Goal: Information Seeking & Learning: Check status

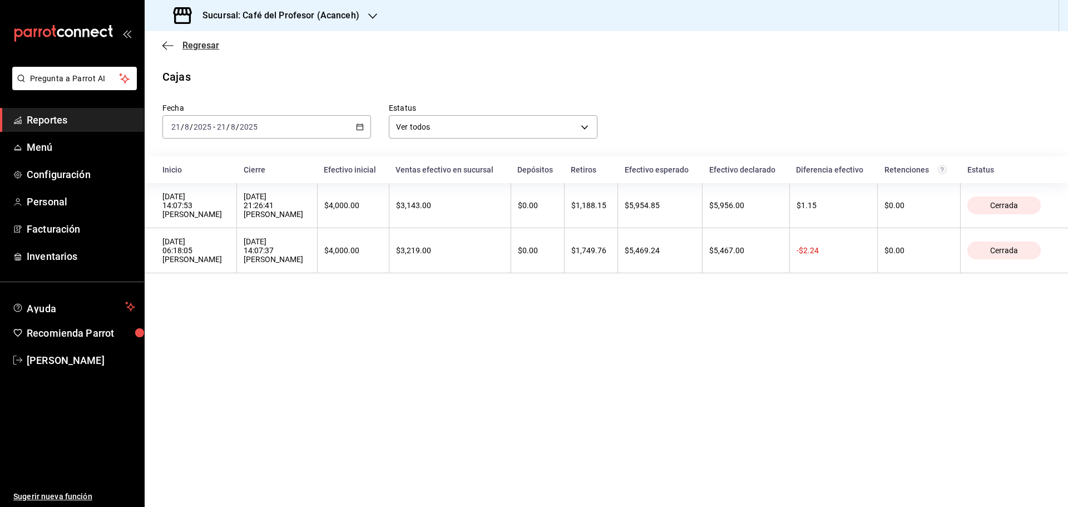
click at [188, 44] on span "Regresar" at bounding box center [200, 45] width 37 height 11
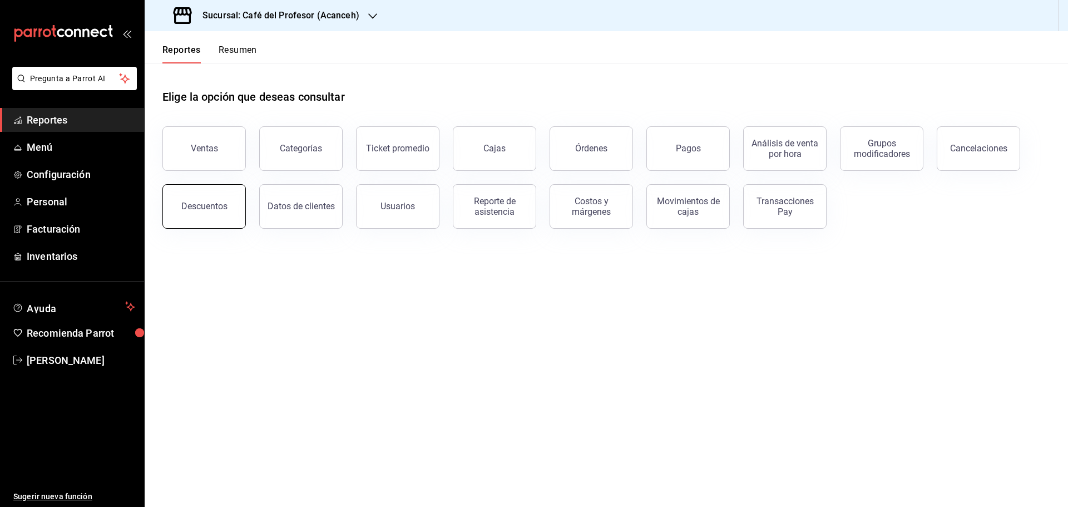
click at [196, 199] on button "Descuentos" at bounding box center [203, 206] width 83 height 44
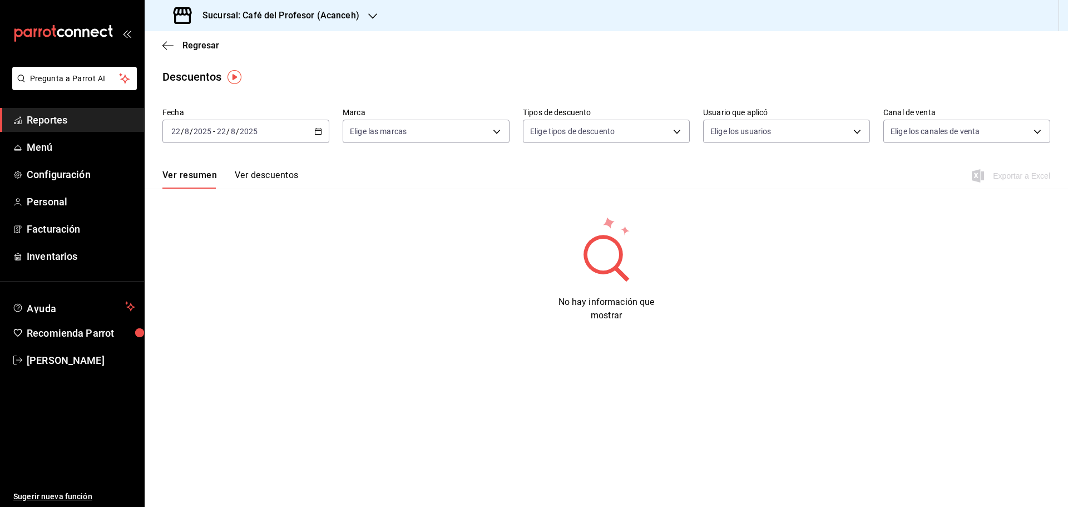
click at [318, 131] on icon "button" at bounding box center [318, 131] width 8 height 8
click at [179, 192] on span "Ayer" at bounding box center [215, 190] width 86 height 12
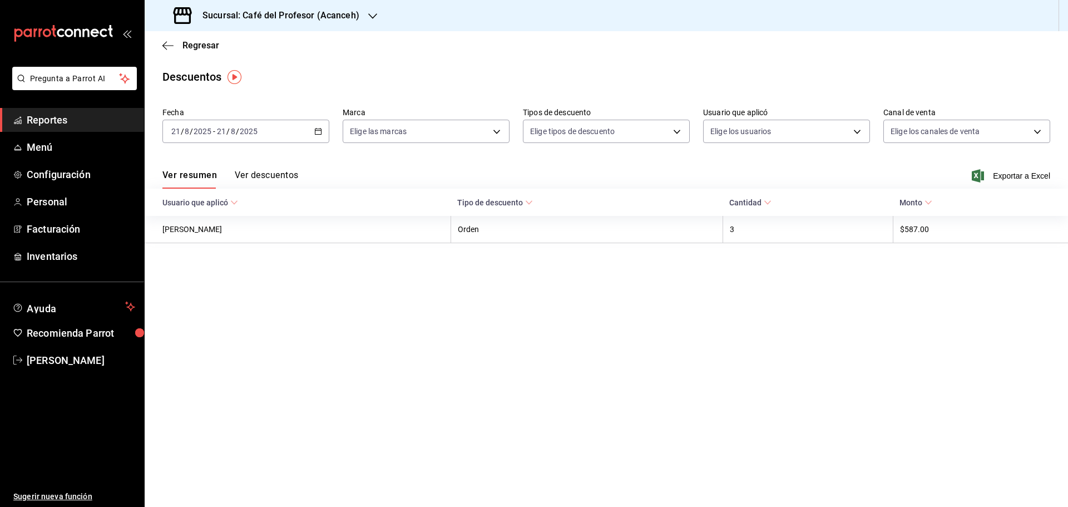
click at [252, 174] on button "Ver descuentos" at bounding box center [266, 179] width 63 height 19
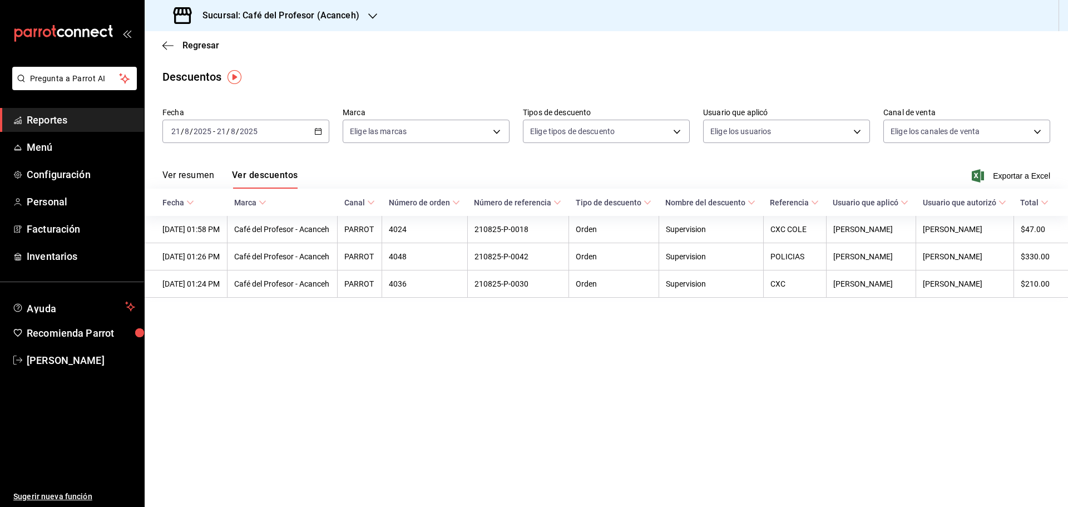
click at [479, 374] on main "Regresar Descuentos Fecha [DATE] [DATE] - [DATE] [DATE] Marca Elige las marcas …" at bounding box center [606, 269] width 923 height 476
click at [275, 173] on button "Ver descuentos" at bounding box center [265, 179] width 66 height 19
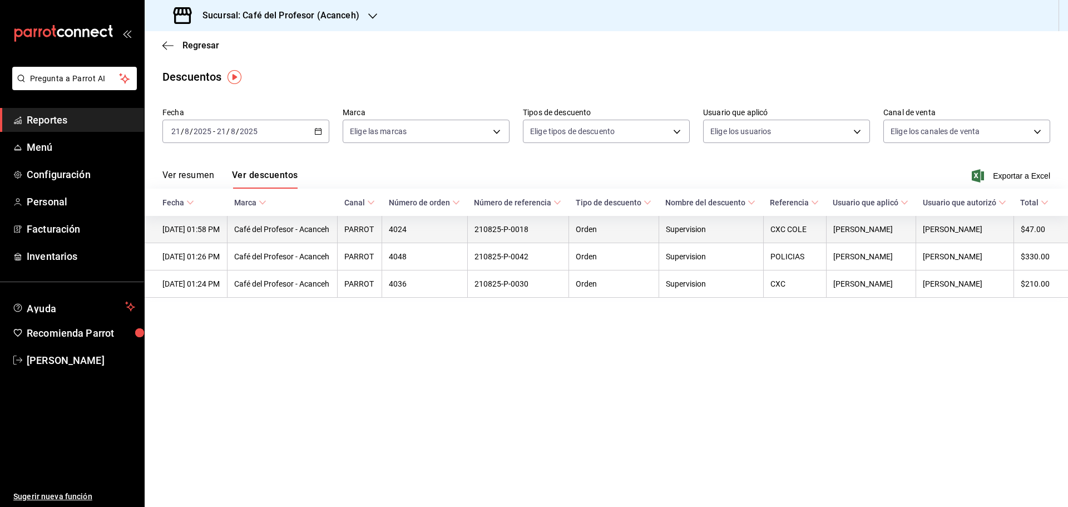
click at [279, 235] on th "Café del Profesor - Acanceh" at bounding box center [282, 229] width 110 height 27
drag, startPoint x: 544, startPoint y: 243, endPoint x: 490, endPoint y: 243, distance: 54.0
click at [490, 243] on th "210825-P-0018" at bounding box center [518, 229] width 102 height 27
copy th "210825-P-0018"
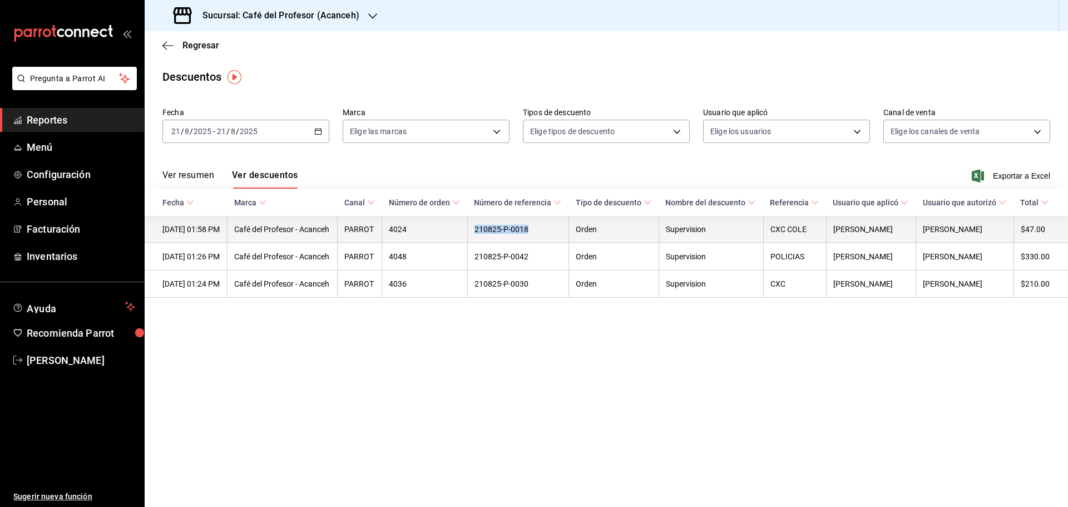
drag, startPoint x: 164, startPoint y: 236, endPoint x: 175, endPoint y: 246, distance: 15.3
click at [175, 243] on th "[DATE] 01:58 PM" at bounding box center [186, 229] width 83 height 27
copy th "[DATE] 01:58 PM"
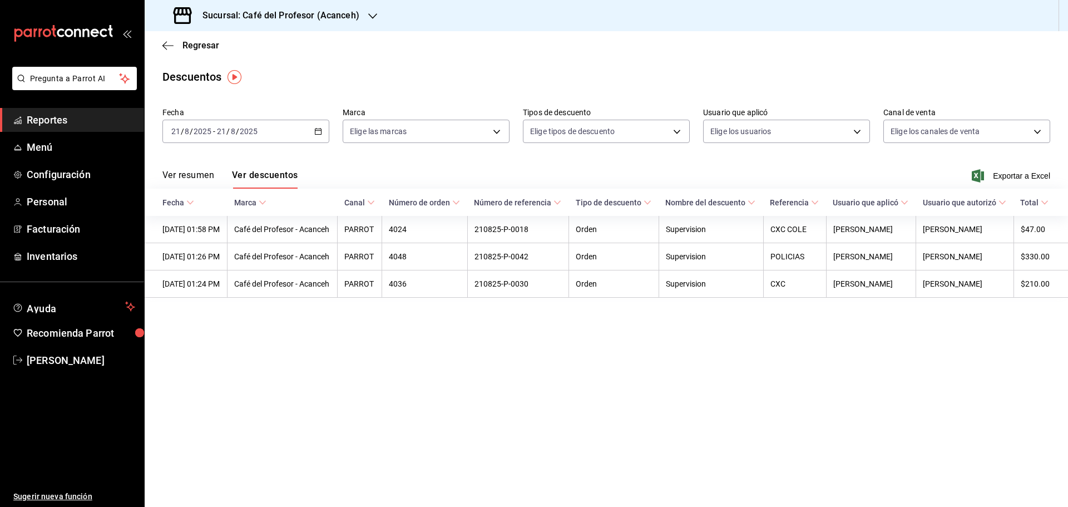
click at [467, 381] on main "Regresar Descuentos Fecha [DATE] [DATE] - [DATE] [DATE] Marca Elige las marcas …" at bounding box center [606, 269] width 923 height 476
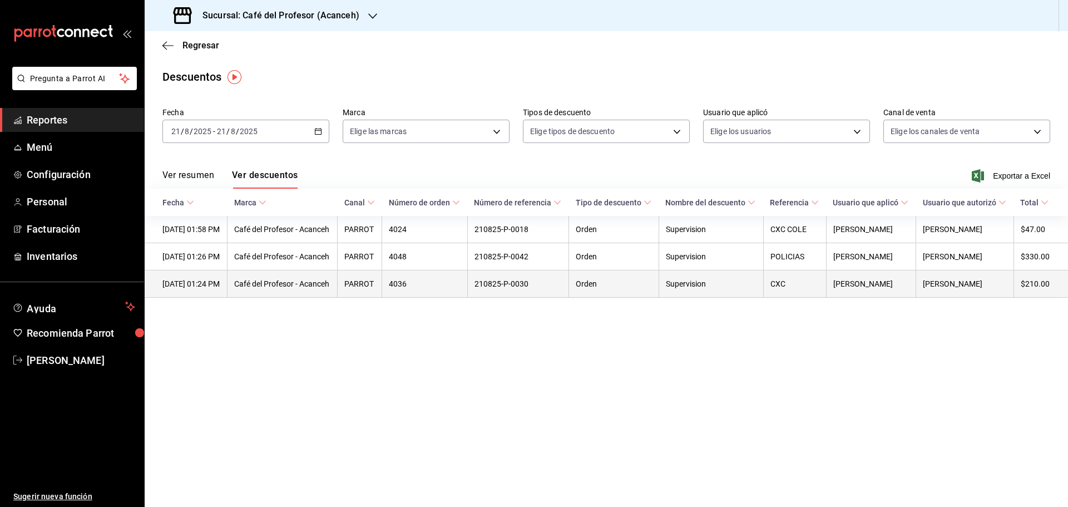
click at [785, 298] on th "CXC" at bounding box center [794, 283] width 63 height 27
click at [788, 298] on th "CXC" at bounding box center [794, 283] width 63 height 27
drag, startPoint x: 161, startPoint y: 308, endPoint x: 179, endPoint y: 321, distance: 22.2
click at [179, 298] on th "[DATE] 01:24 PM" at bounding box center [186, 283] width 83 height 27
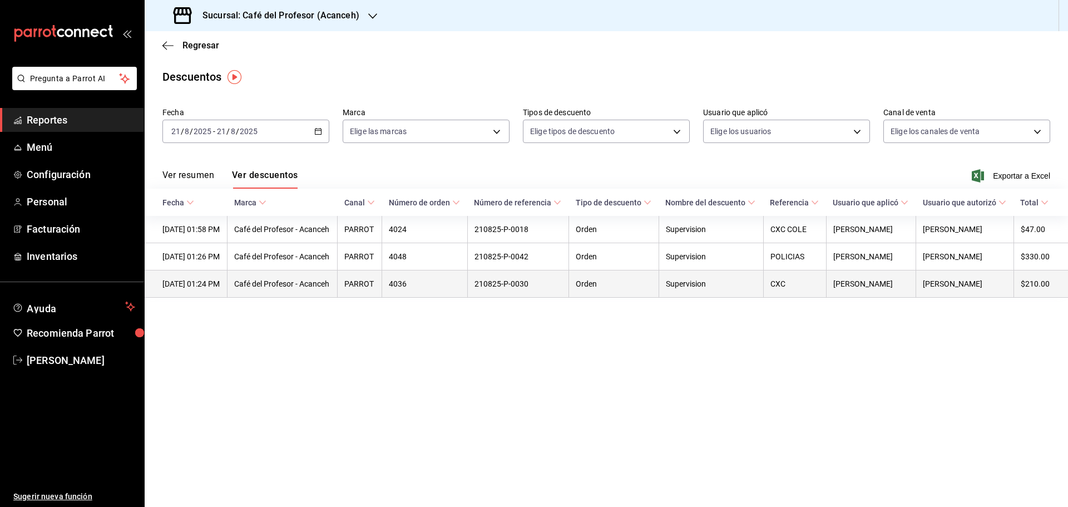
copy th "[DATE] 01:24 PM"
drag, startPoint x: 486, startPoint y: 315, endPoint x: 546, endPoint y: 319, distance: 60.7
click at [546, 298] on th "210825-P-0030" at bounding box center [518, 283] width 102 height 27
copy th "210825-P-0030"
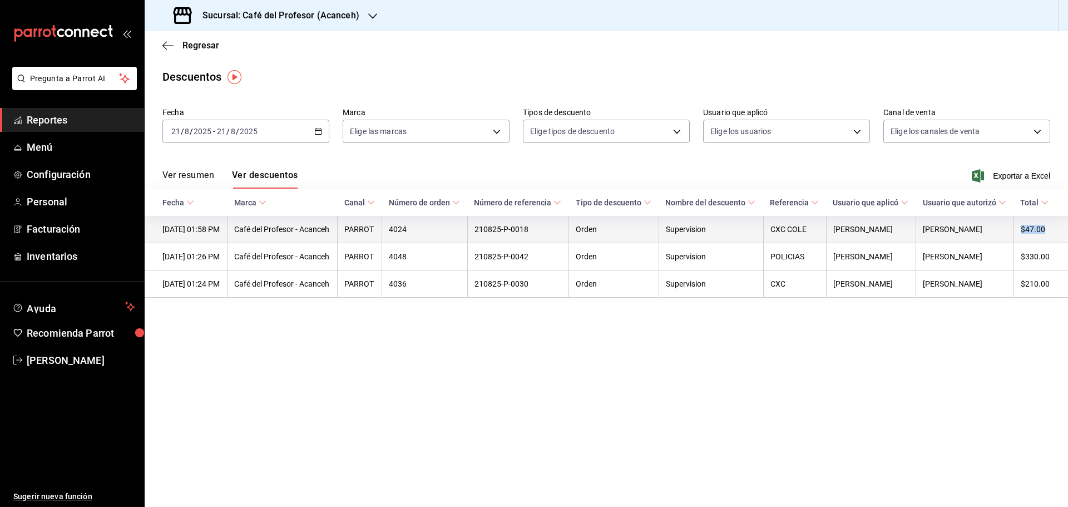
drag, startPoint x: 1022, startPoint y: 238, endPoint x: 1048, endPoint y: 243, distance: 26.6
click at [1048, 243] on th "$47.00" at bounding box center [1040, 229] width 55 height 27
copy th "$47.00"
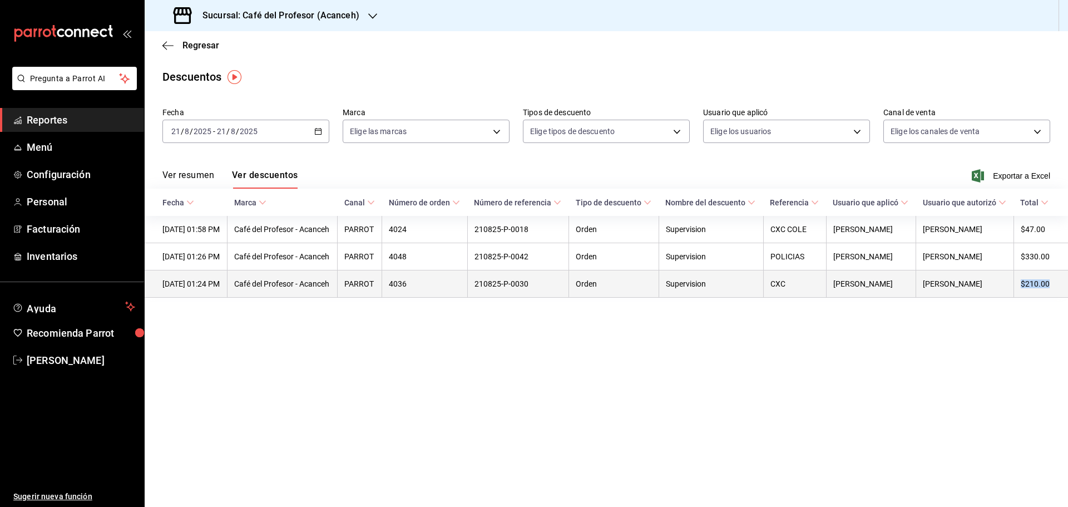
drag, startPoint x: 1020, startPoint y: 312, endPoint x: 1051, endPoint y: 318, distance: 31.6
click at [1051, 298] on th "$210.00" at bounding box center [1040, 283] width 55 height 27
copy th "$210.00"
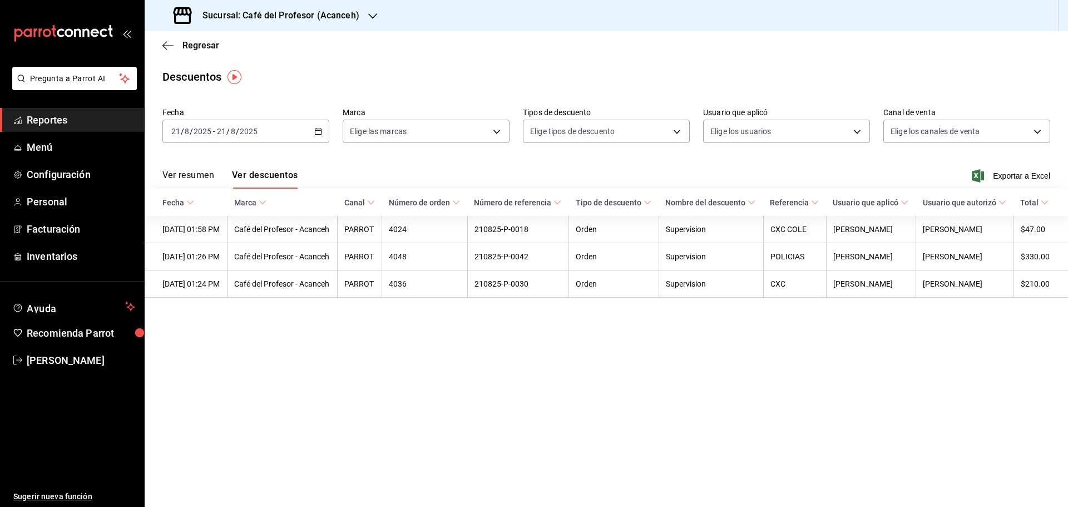
click at [372, 11] on div at bounding box center [372, 16] width 9 height 12
click at [235, 48] on span "Café del Profesor ([GEOGRAPHIC_DATA])" at bounding box center [226, 48] width 145 height 12
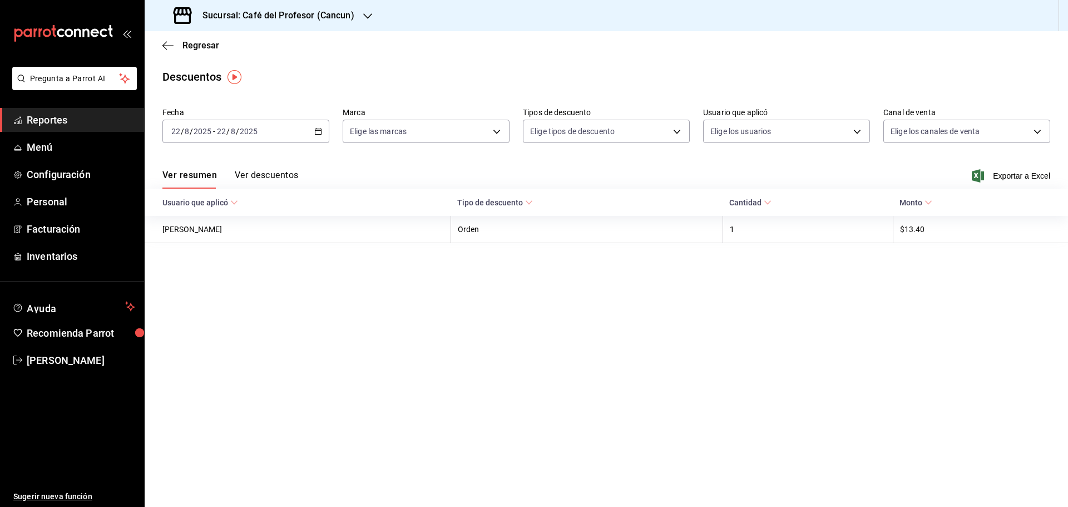
click at [315, 127] on icon "button" at bounding box center [318, 131] width 8 height 8
click at [188, 192] on span "Ayer" at bounding box center [215, 190] width 86 height 12
click at [245, 170] on button "Ver descuentos" at bounding box center [266, 179] width 63 height 19
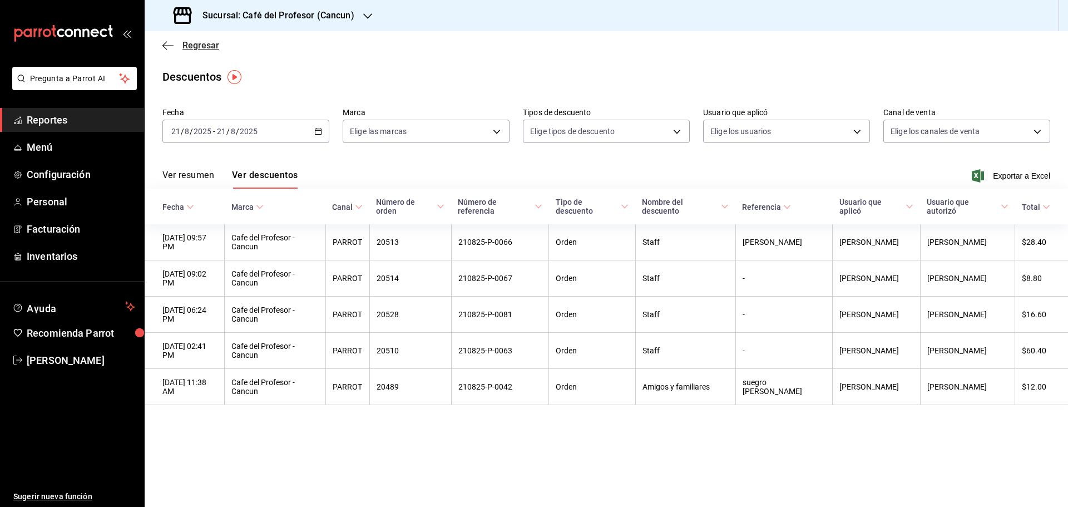
click at [200, 48] on span "Regresar" at bounding box center [200, 45] width 37 height 11
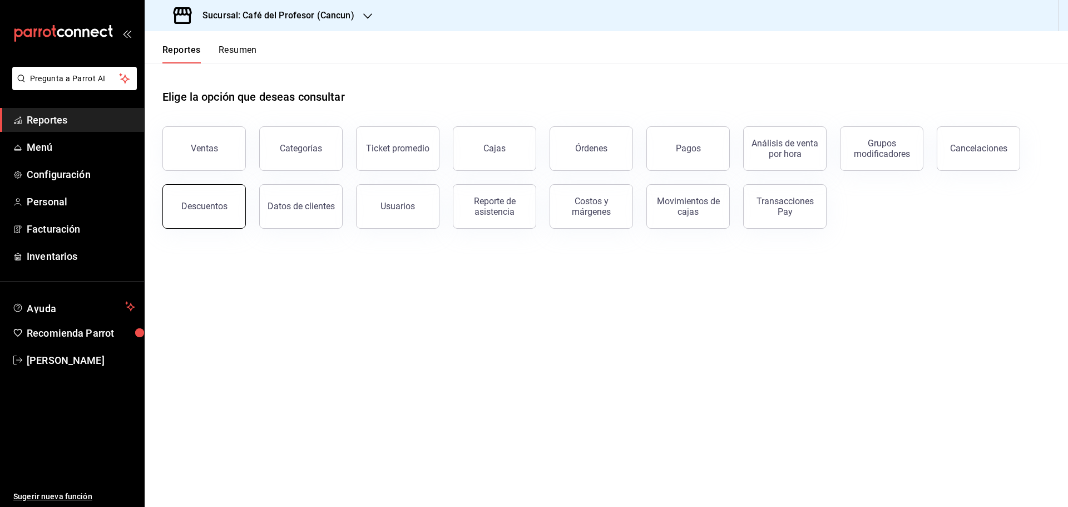
click at [201, 206] on div "Descuentos" at bounding box center [204, 206] width 46 height 11
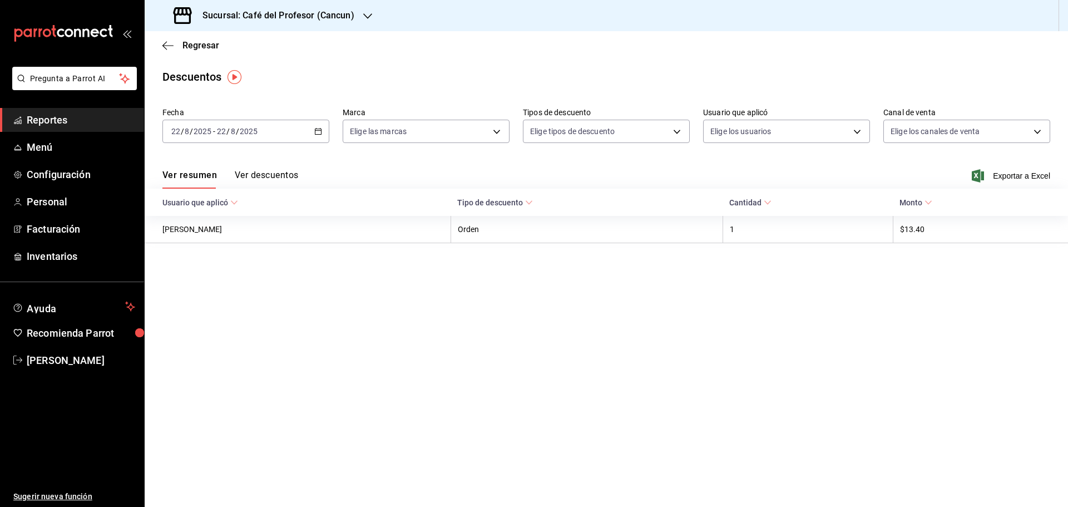
click at [317, 132] on icon "button" at bounding box center [318, 131] width 8 height 8
click at [195, 191] on span "Ayer" at bounding box center [215, 190] width 86 height 12
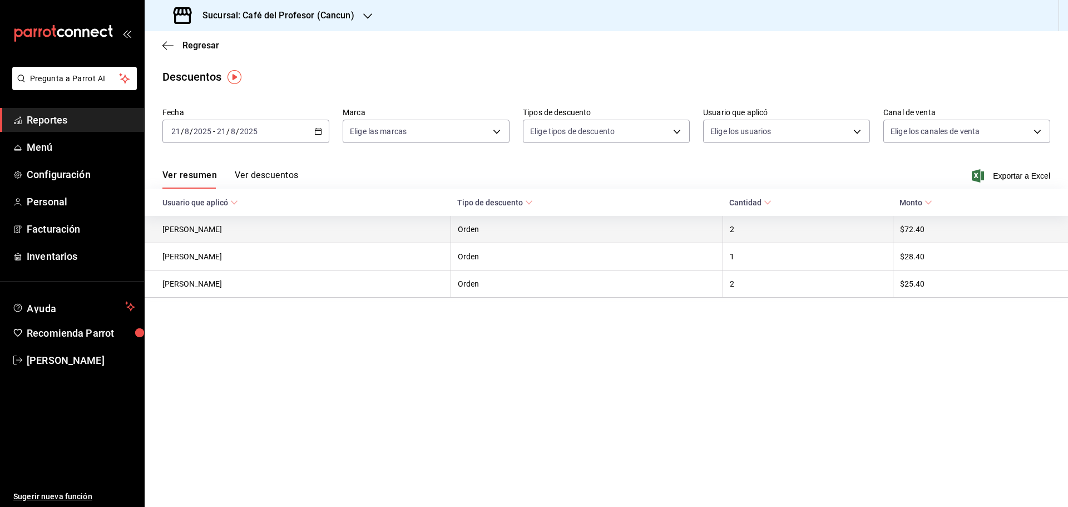
click at [210, 230] on th "[PERSON_NAME]" at bounding box center [298, 229] width 306 height 27
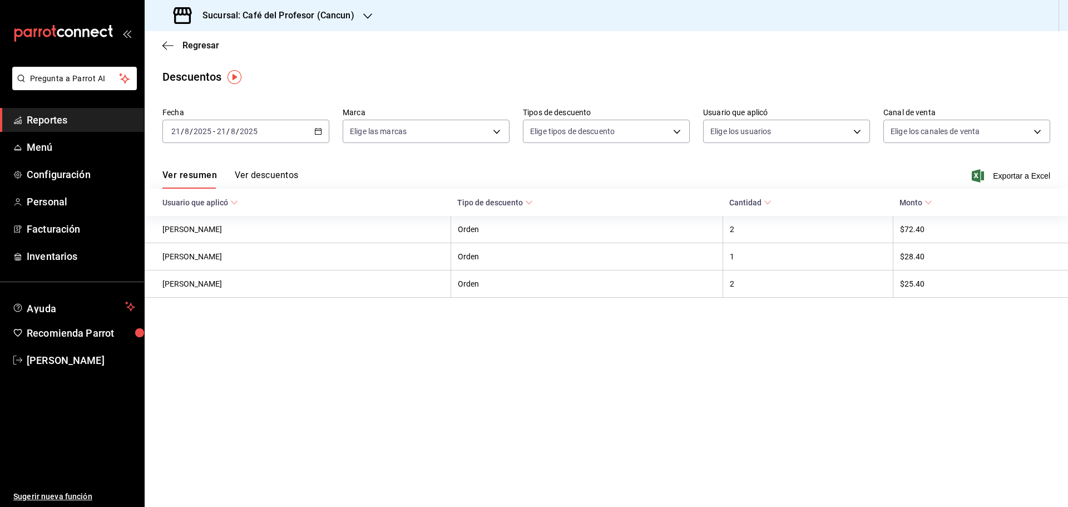
click at [271, 178] on button "Ver descuentos" at bounding box center [266, 179] width 63 height 19
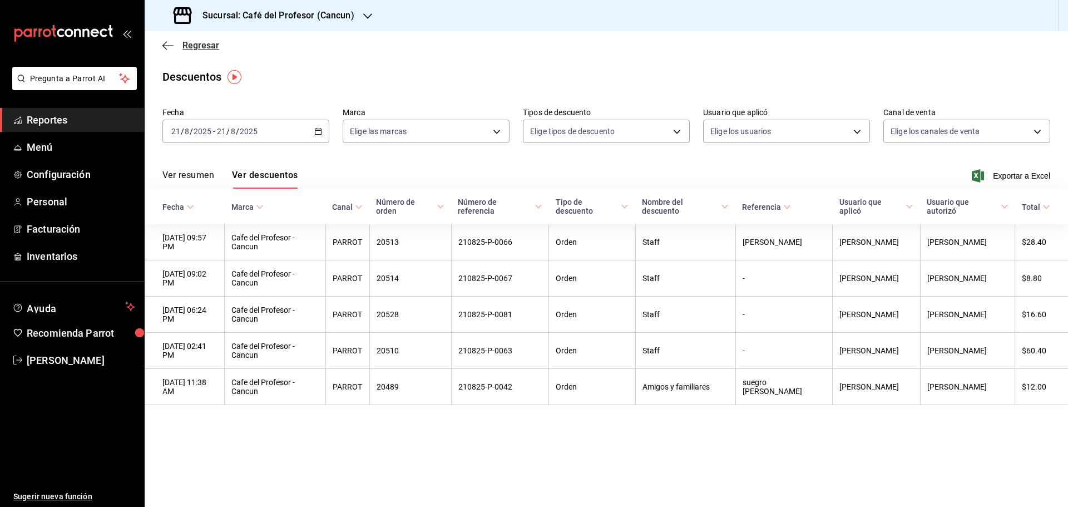
click at [191, 46] on span "Regresar" at bounding box center [200, 45] width 37 height 11
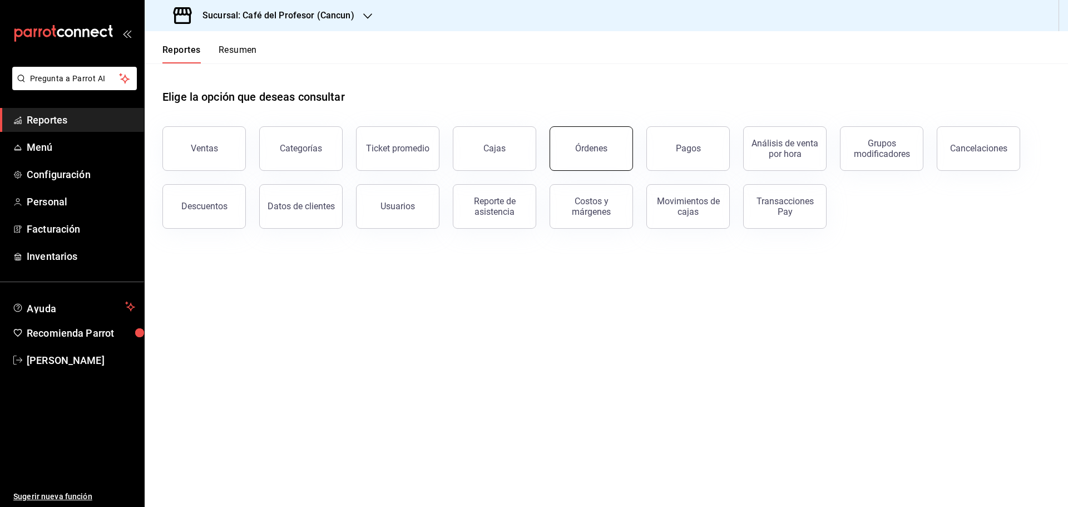
click at [585, 150] on div "Órdenes" at bounding box center [591, 148] width 32 height 11
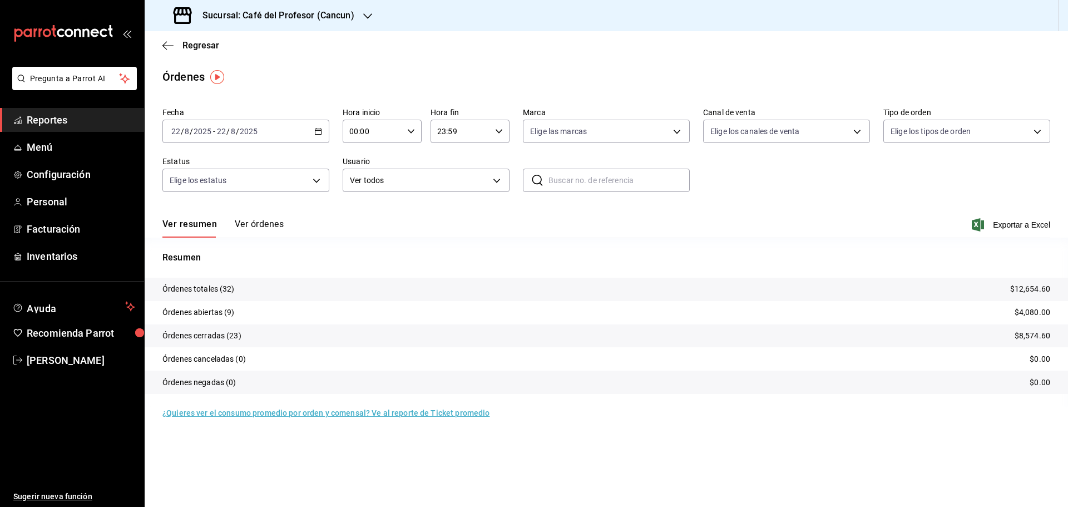
click at [317, 133] on icon "button" at bounding box center [318, 131] width 8 height 8
click at [188, 193] on span "Ayer" at bounding box center [215, 190] width 86 height 12
click at [251, 225] on button "Ver órdenes" at bounding box center [259, 228] width 49 height 19
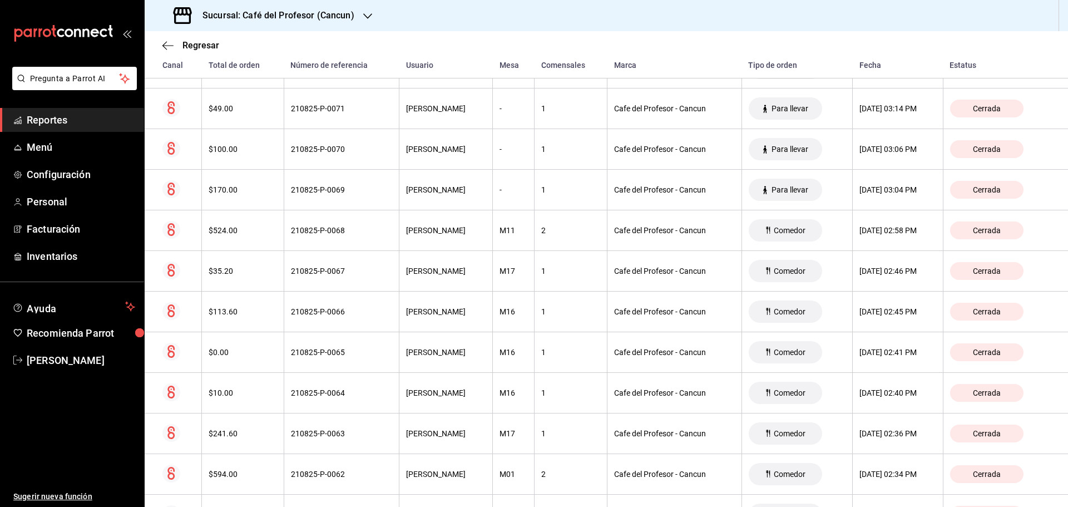
scroll to position [1836, 0]
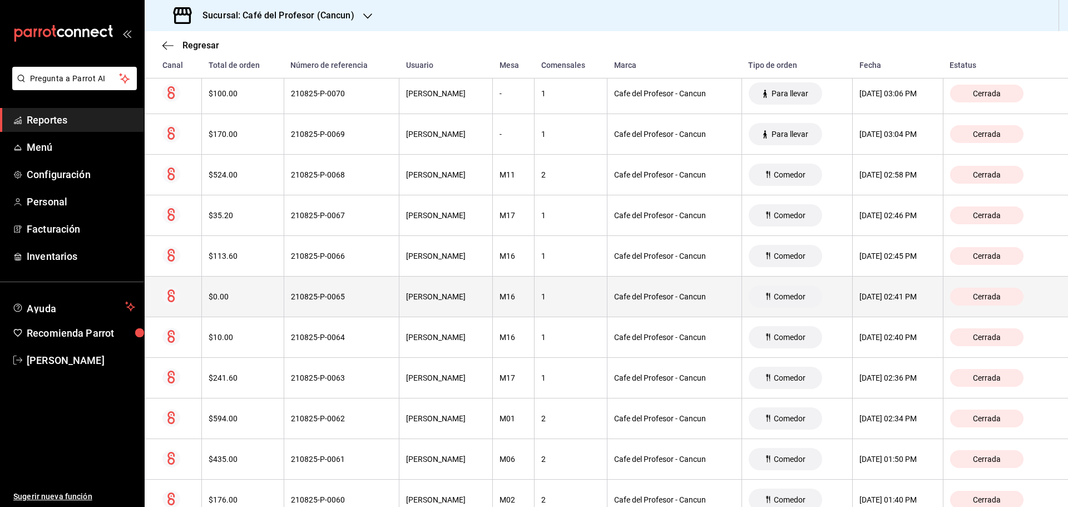
click at [321, 297] on div "210825-P-0065" at bounding box center [341, 296] width 101 height 9
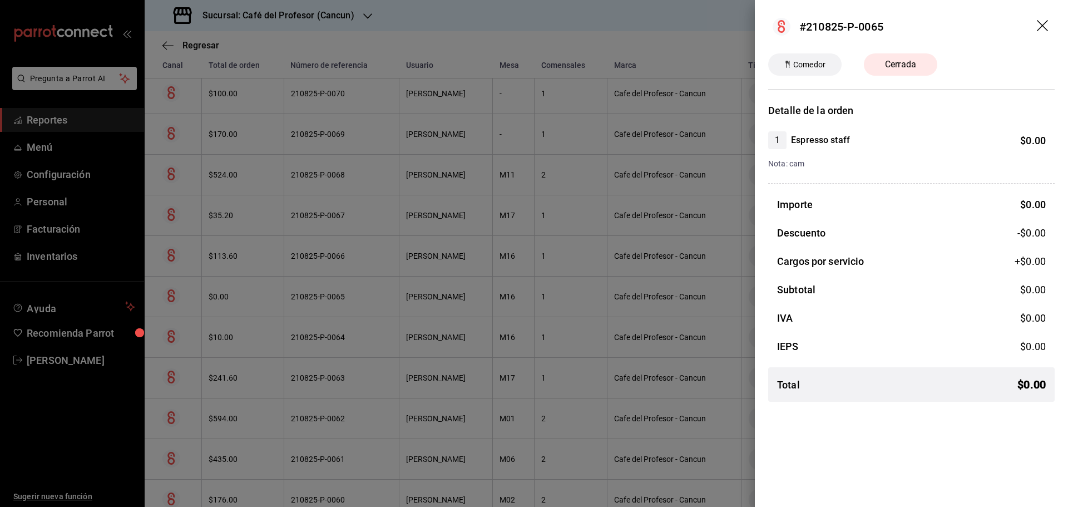
click at [1042, 24] on icon "drag" at bounding box center [1043, 26] width 13 height 13
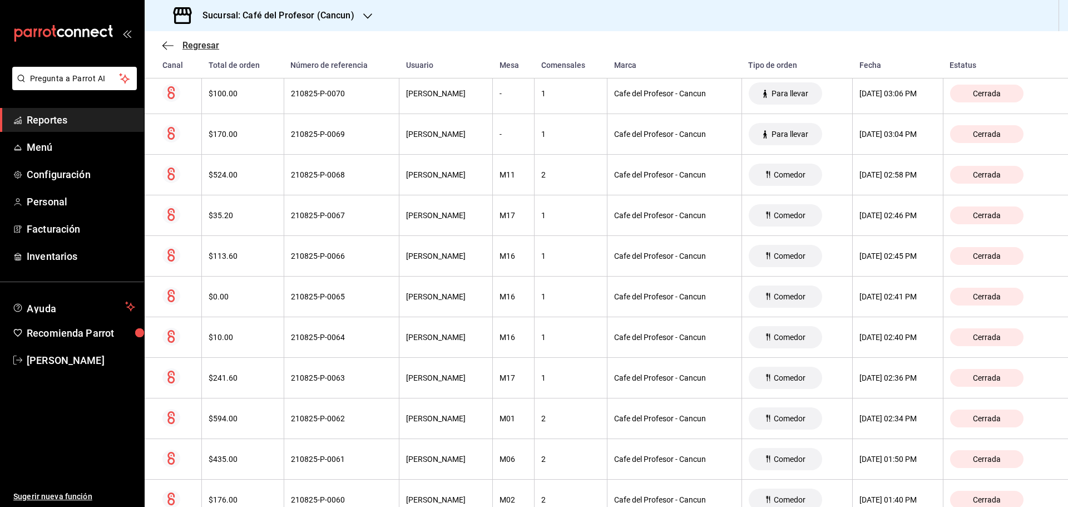
click at [186, 46] on span "Regresar" at bounding box center [200, 45] width 37 height 11
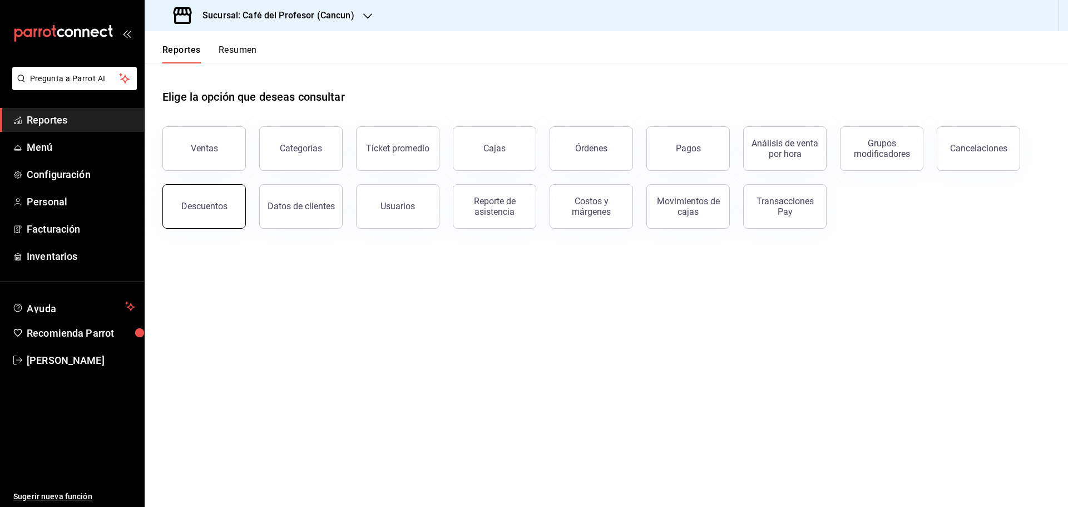
click at [180, 205] on button "Descuentos" at bounding box center [203, 206] width 83 height 44
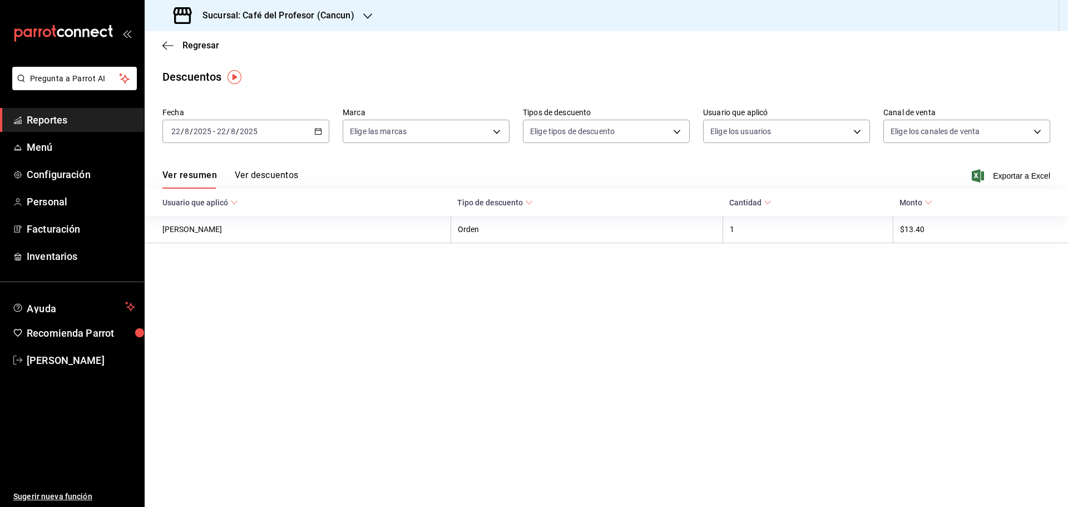
click at [315, 127] on div "[DATE] [DATE] - [DATE] [DATE]" at bounding box center [245, 131] width 167 height 23
click at [189, 194] on span "Ayer" at bounding box center [215, 190] width 86 height 12
